Goal: Transaction & Acquisition: Subscribe to service/newsletter

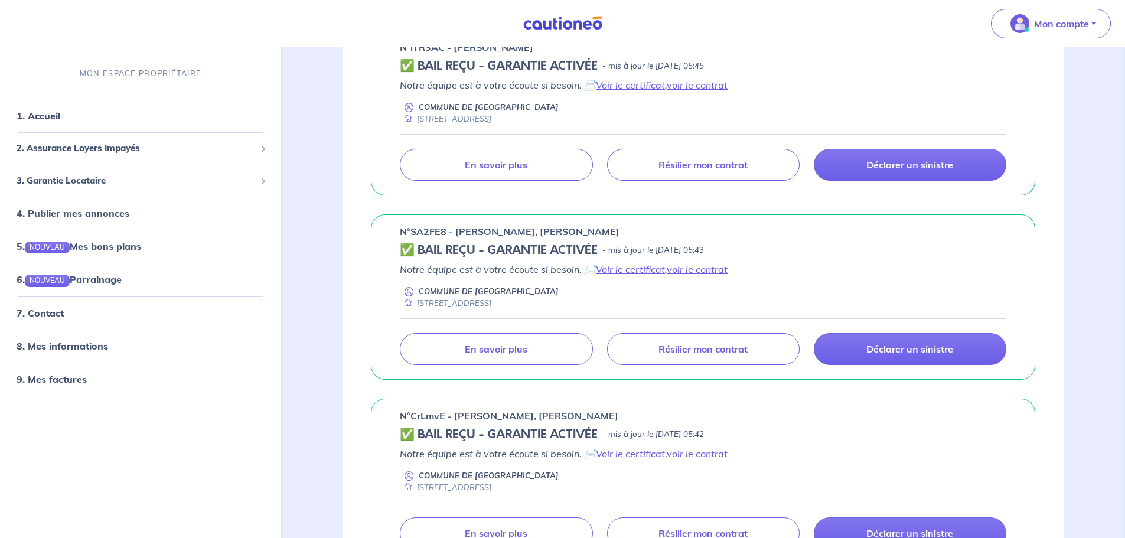
scroll to position [827, 0]
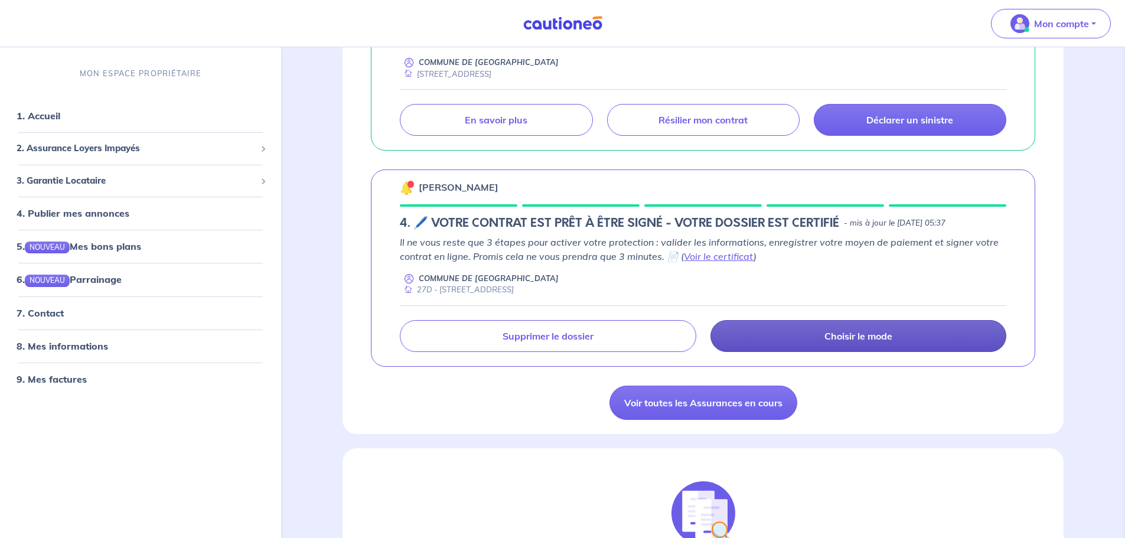
click at [807, 337] on link "Choisir le mode" at bounding box center [859, 336] width 296 height 32
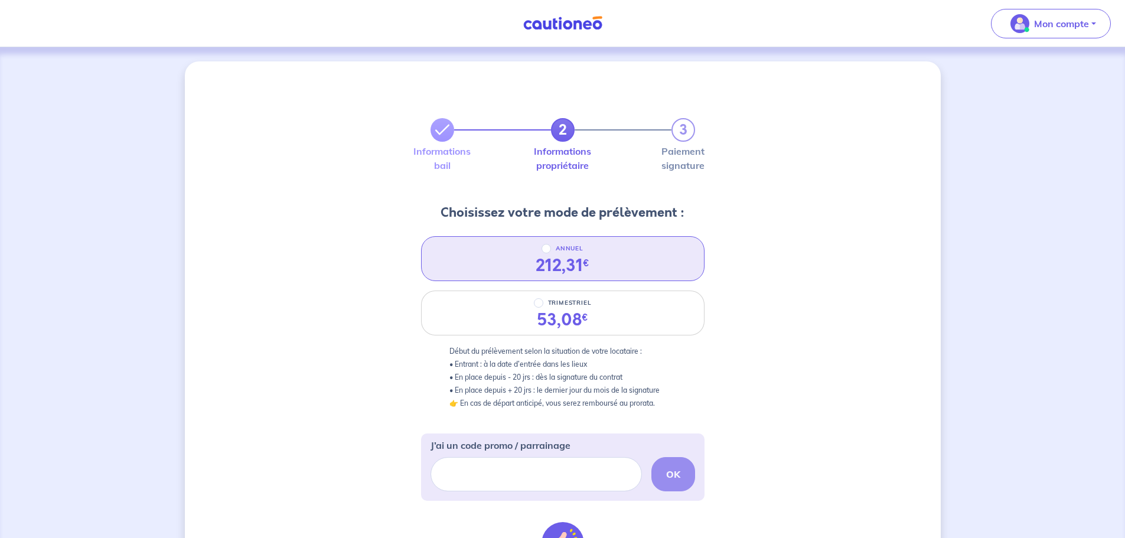
click at [600, 268] on div "ANNUEL 212,31 €" at bounding box center [563, 258] width 284 height 45
radio input "true"
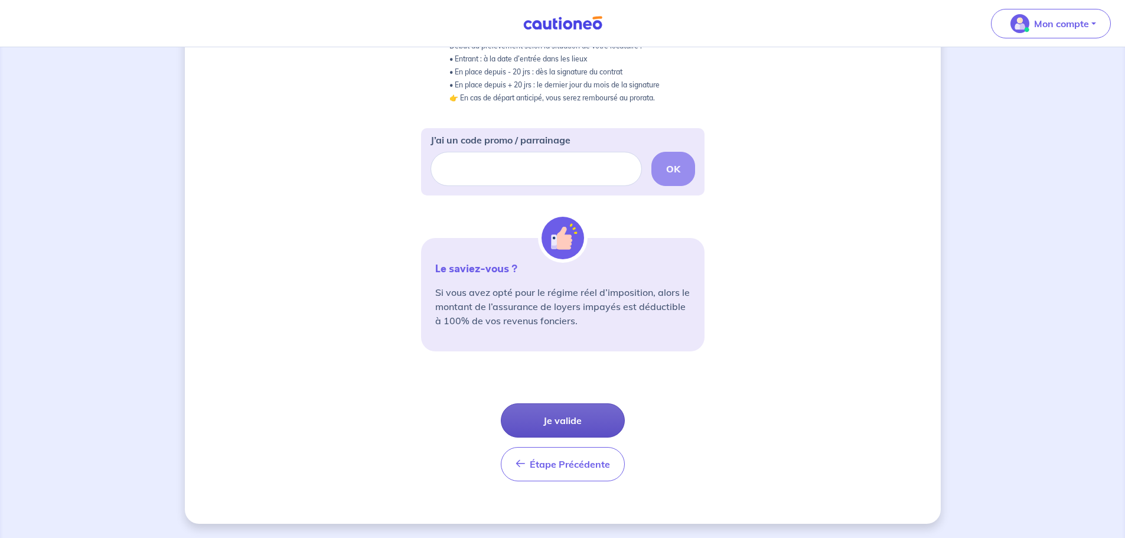
click at [534, 419] on button "Je valide" at bounding box center [563, 420] width 124 height 34
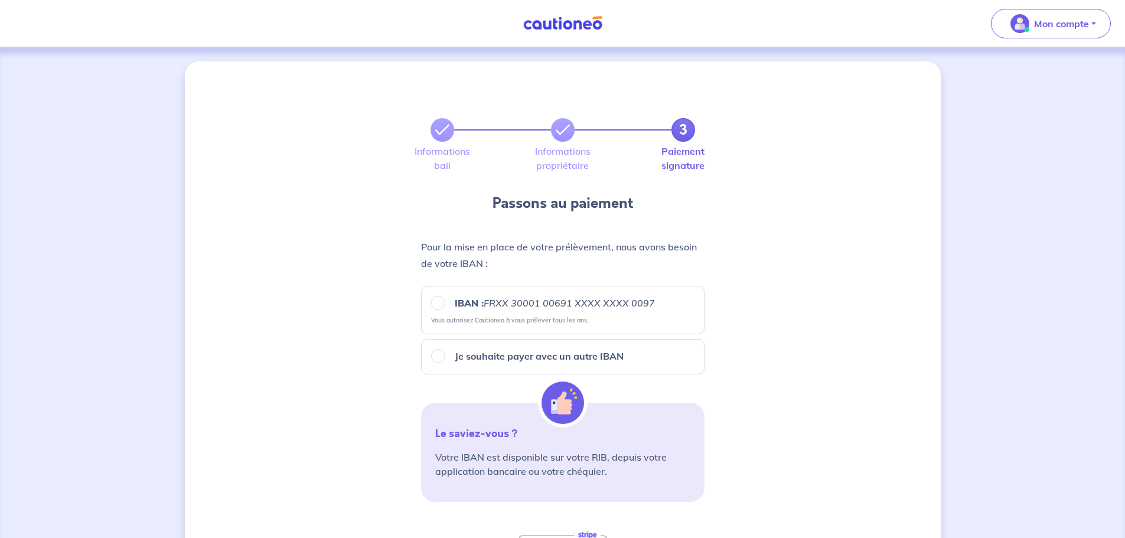
click at [493, 322] on p "Vous autorisez Cautioneo à vous prélever tous les ans." at bounding box center [509, 320] width 157 height 8
click at [437, 301] on input "IBAN : FRXX [FINANCIAL_ID] XXXX XXXX 0097" at bounding box center [438, 303] width 14 height 14
radio input "true"
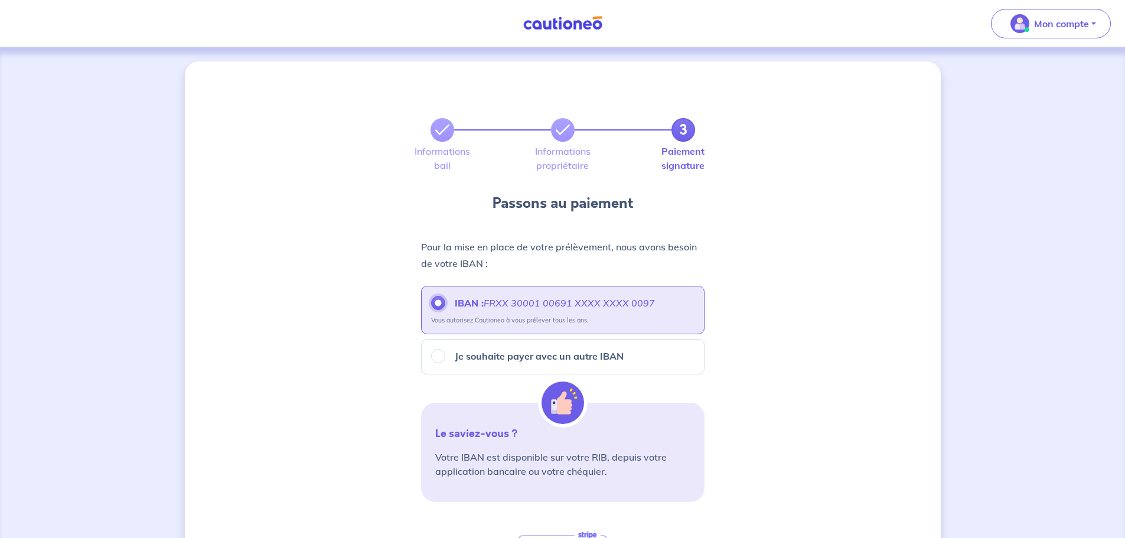
scroll to position [287, 0]
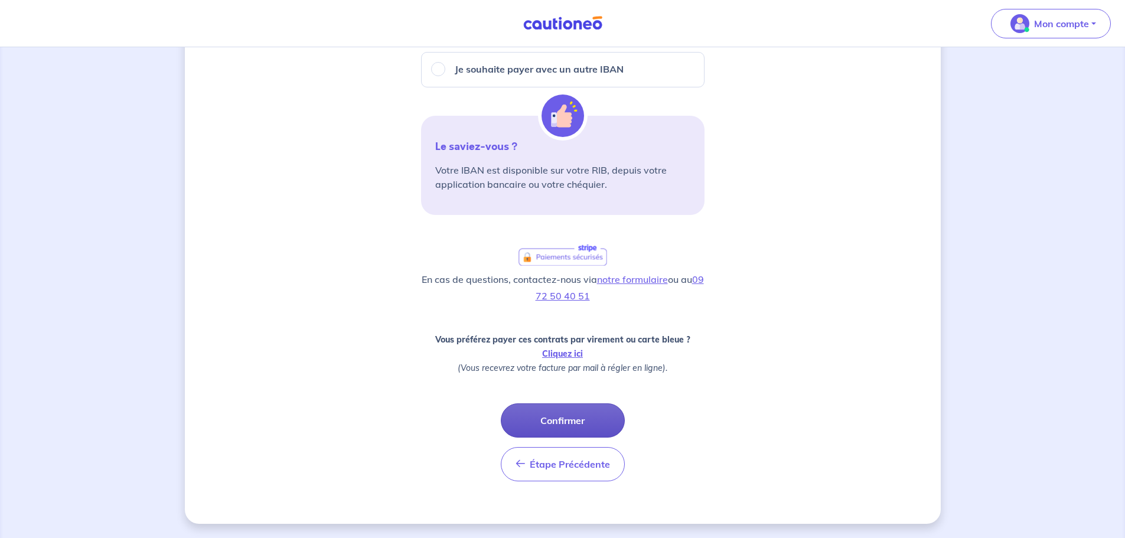
click at [556, 421] on button "Confirmer" at bounding box center [563, 420] width 124 height 34
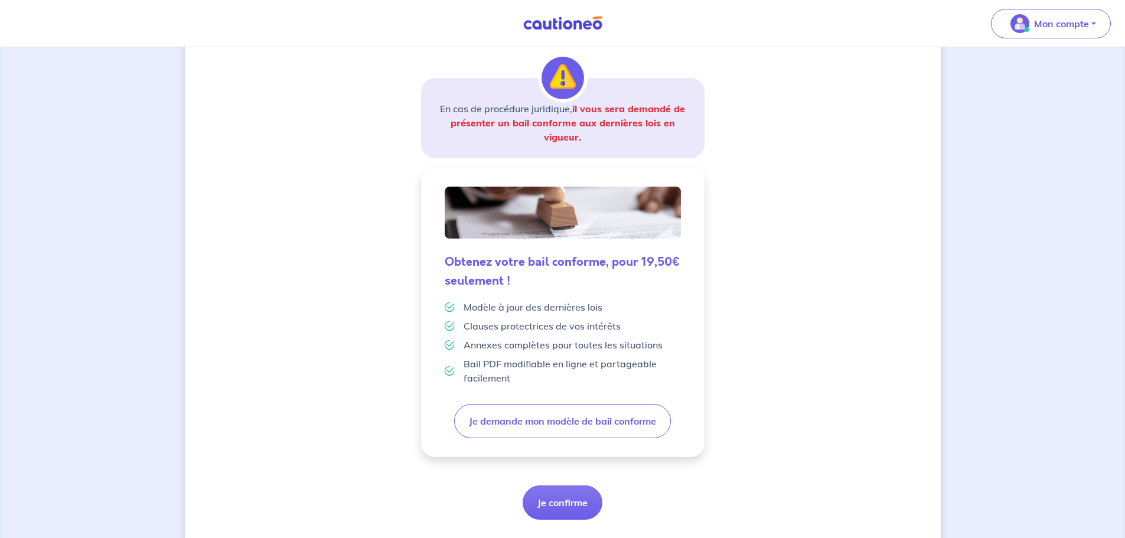
scroll to position [206, 0]
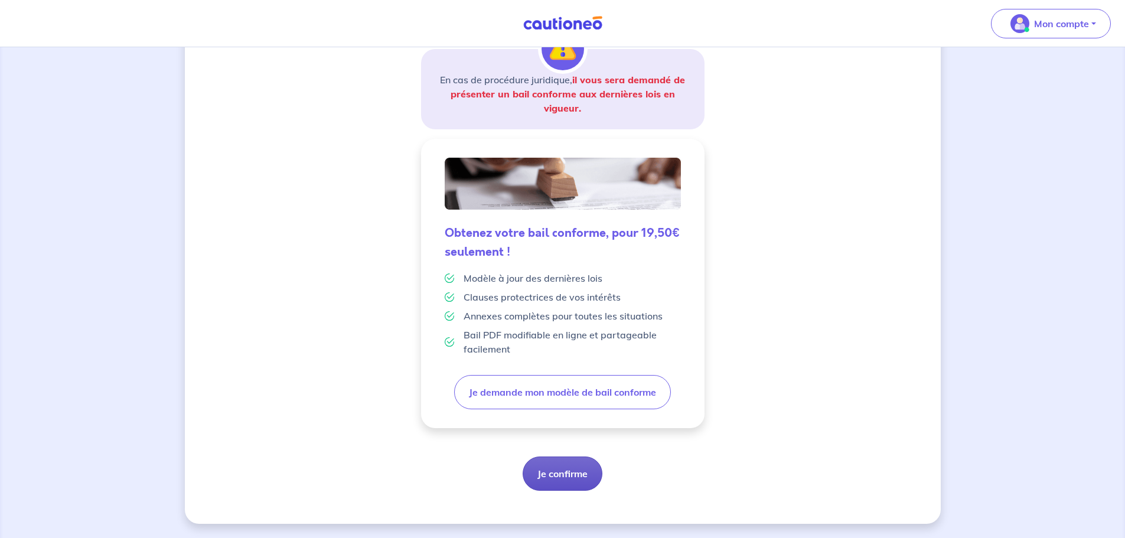
click at [553, 478] on button "Je confirme" at bounding box center [563, 474] width 80 height 34
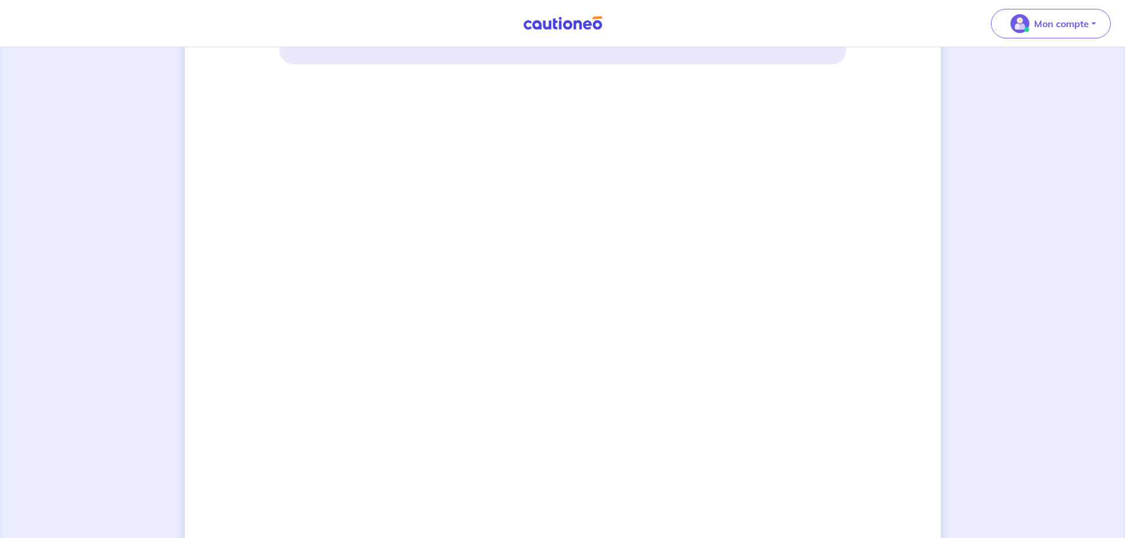
scroll to position [823, 0]
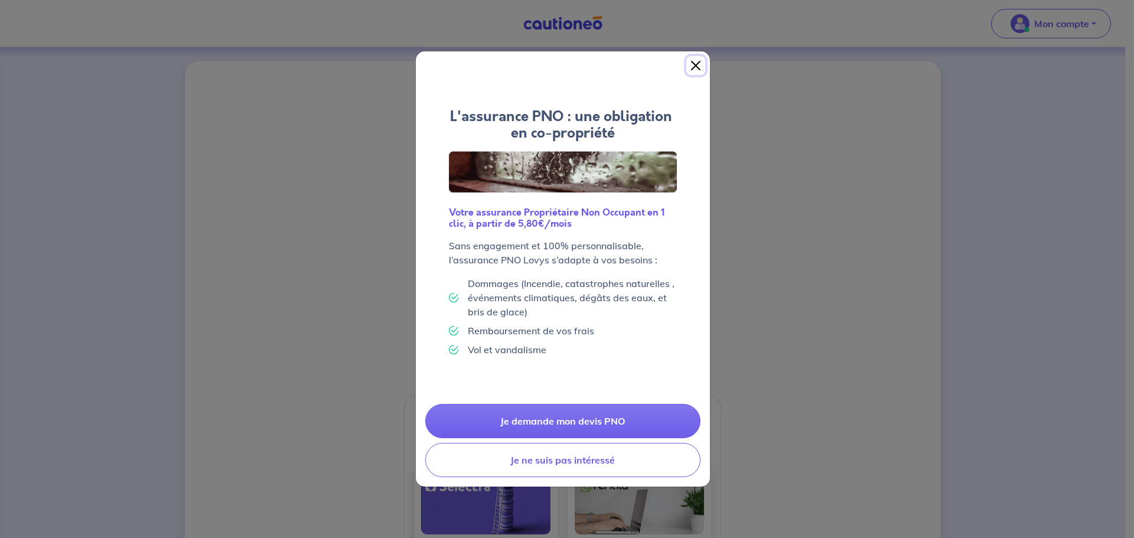
click at [693, 67] on button "Close" at bounding box center [695, 65] width 19 height 19
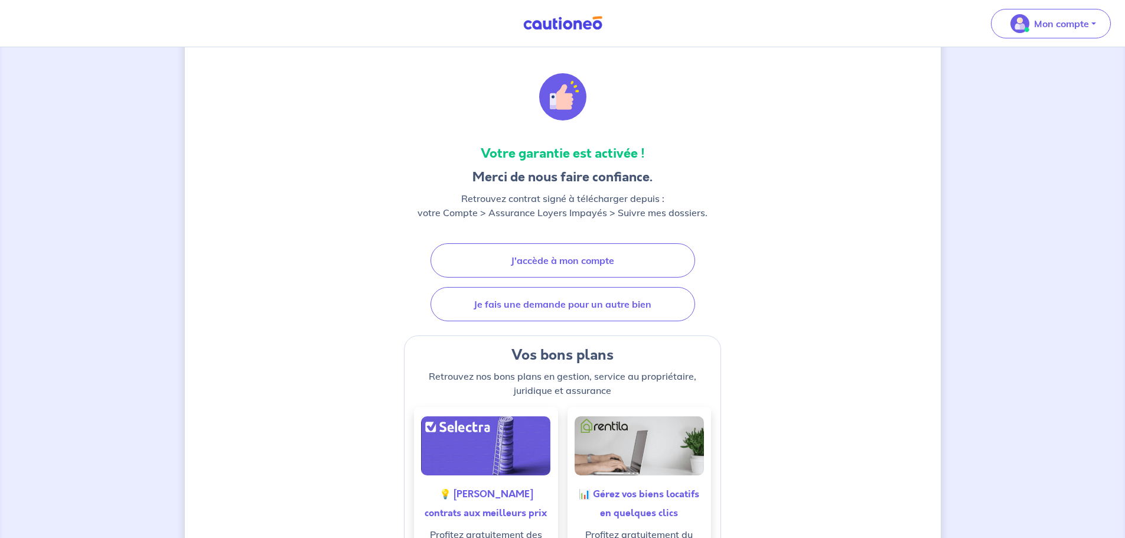
scroll to position [118, 0]
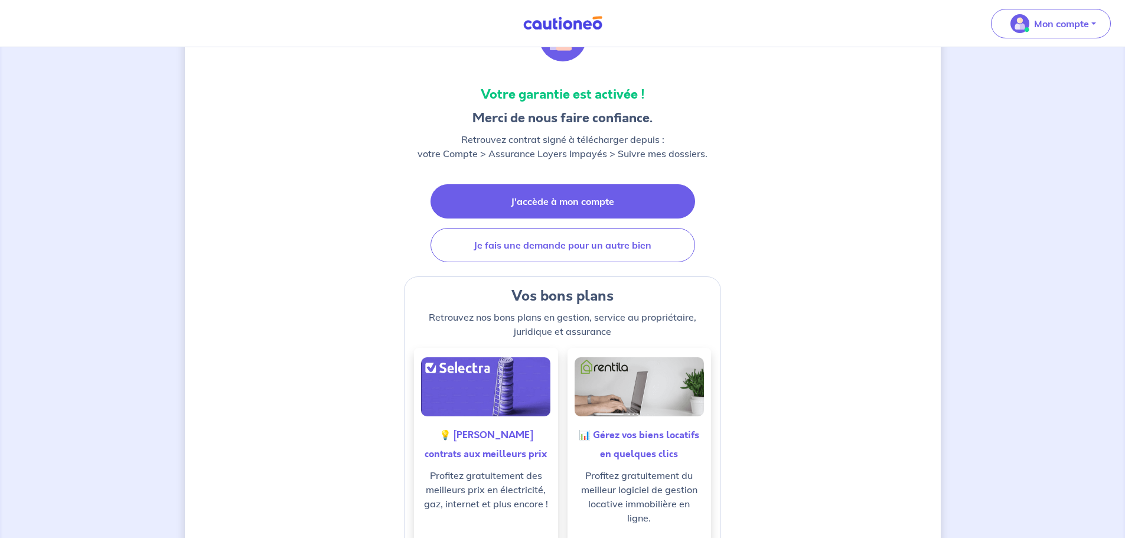
click at [578, 191] on link "J'accède à mon compte" at bounding box center [563, 201] width 265 height 34
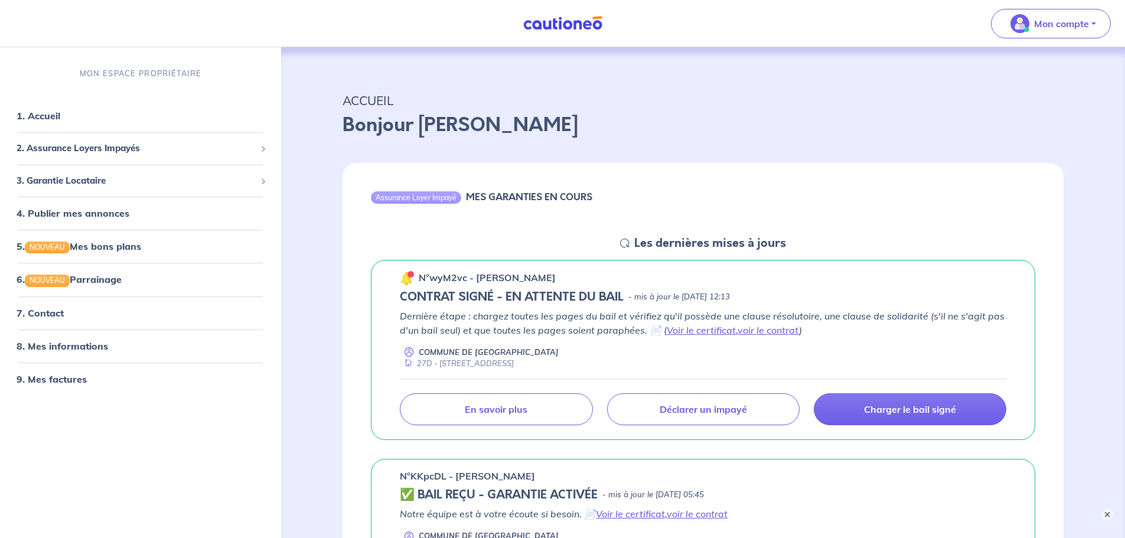
scroll to position [118, 0]
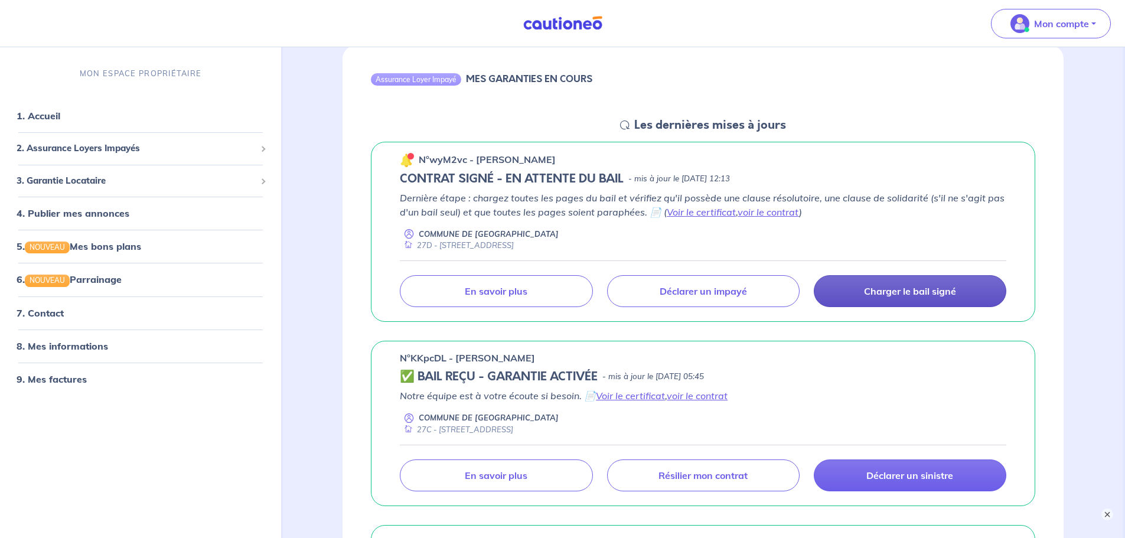
click at [922, 298] on link "Charger le bail signé" at bounding box center [910, 291] width 193 height 32
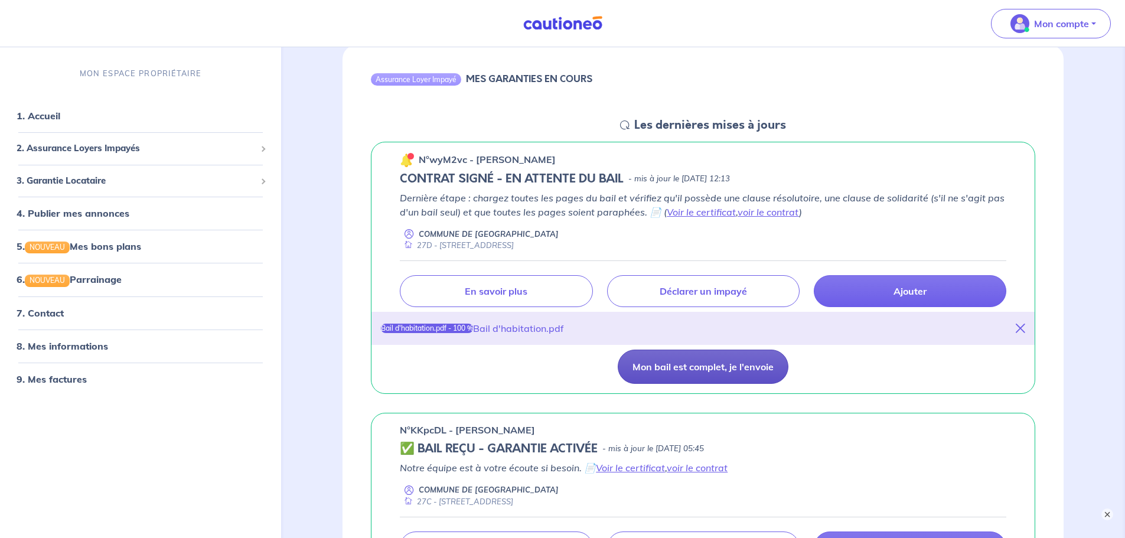
click at [711, 369] on button "Mon bail est complet, je l'envoie" at bounding box center [703, 367] width 171 height 34
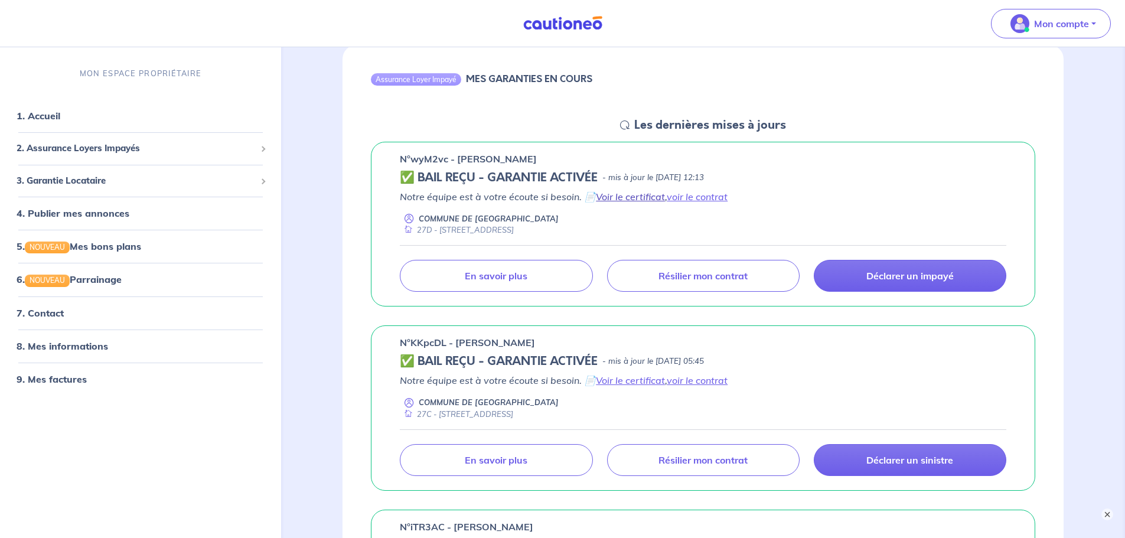
click at [635, 198] on link "Voir le certificat" at bounding box center [630, 197] width 69 height 12
click at [711, 198] on link "voir le contrat" at bounding box center [697, 197] width 61 height 12
